Goal: Find specific page/section: Find specific page/section

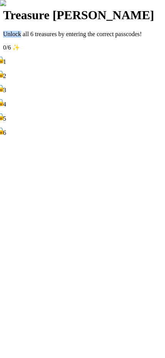
click at [153, 65] on div "🔒 1" at bounding box center [82, 58] width 159 height 14
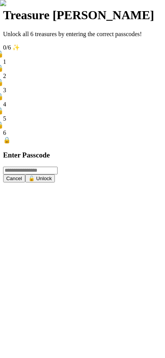
click at [25, 183] on button "Cancel" at bounding box center [14, 179] width 22 height 8
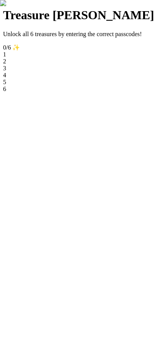
click at [113, 58] on div at bounding box center [82, 58] width 159 height 0
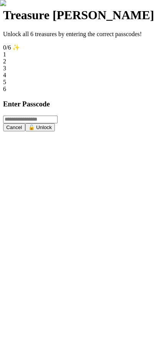
click at [25, 131] on button "Cancel" at bounding box center [14, 127] width 22 height 8
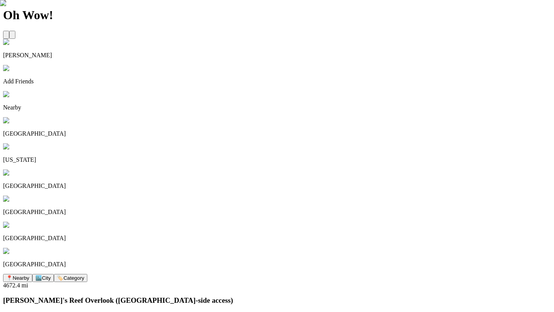
click at [42, 275] on span "🏙️" at bounding box center [38, 278] width 7 height 6
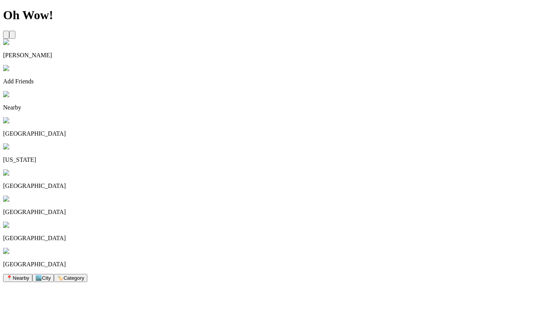
click at [29, 275] on span "Nearby" at bounding box center [21, 278] width 17 height 6
